Goal: Information Seeking & Learning: Learn about a topic

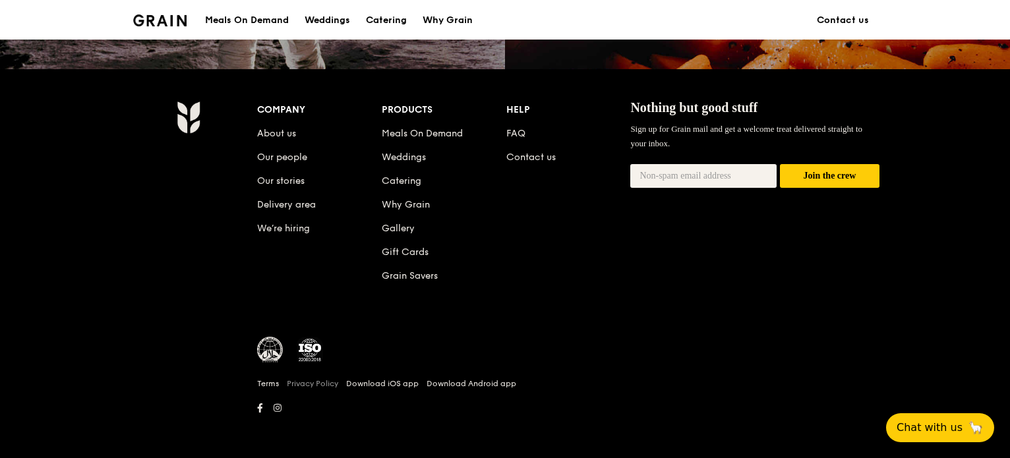
click at [326, 384] on link "Privacy Policy" at bounding box center [312, 383] width 51 height 11
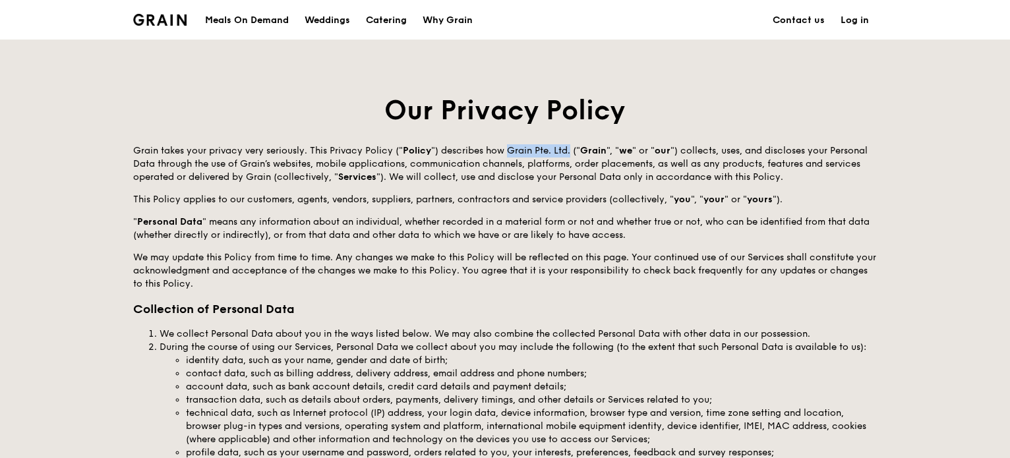
drag, startPoint x: 505, startPoint y: 149, endPoint x: 567, endPoint y: 149, distance: 61.9
click at [567, 149] on p "Grain takes your privacy very seriously. This Privacy Policy (" Policy ") descr…" at bounding box center [504, 164] width 743 height 40
copy p "Grain Pte. Ltd."
click at [571, 186] on div "Grain takes your privacy very seriously. This Privacy Policy (" Policy ") descr…" at bounding box center [504, 217] width 743 height 146
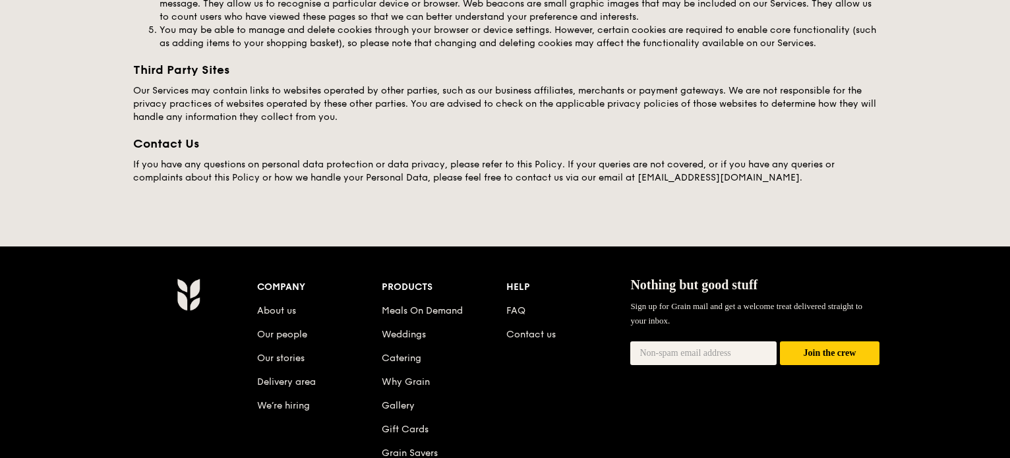
scroll to position [2059, 0]
